Goal: Transaction & Acquisition: Purchase product/service

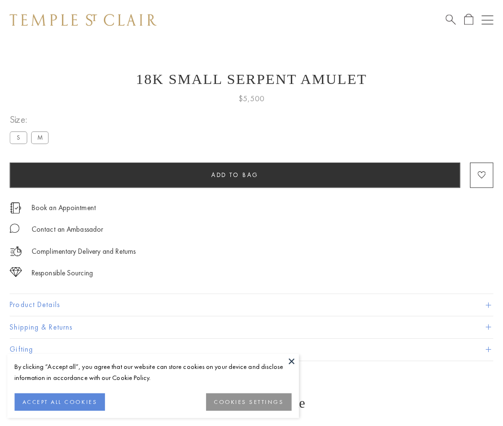
scroll to position [4, 0]
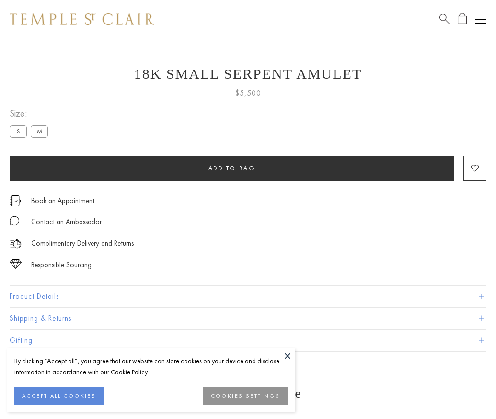
click at [232, 168] on span "Add to bag" at bounding box center [232, 168] width 47 height 8
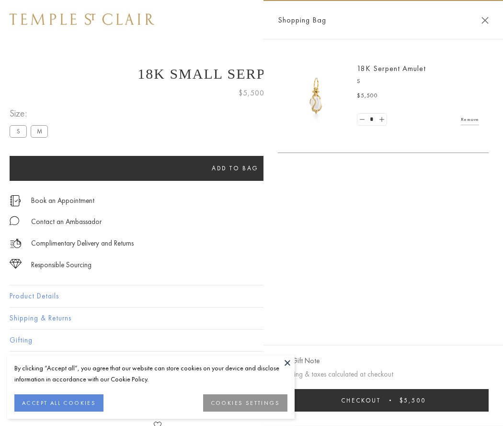
click at [384, 400] on button "Checkout $5,500" at bounding box center [383, 400] width 211 height 23
